Goal: Navigation & Orientation: Find specific page/section

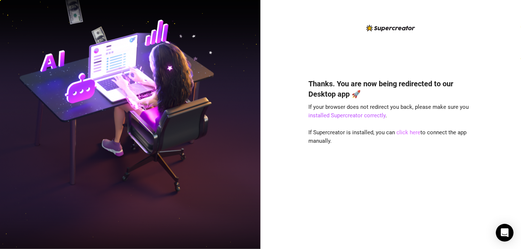
click at [409, 131] on link "click here" at bounding box center [409, 132] width 24 height 7
